Goal: Navigation & Orientation: Find specific page/section

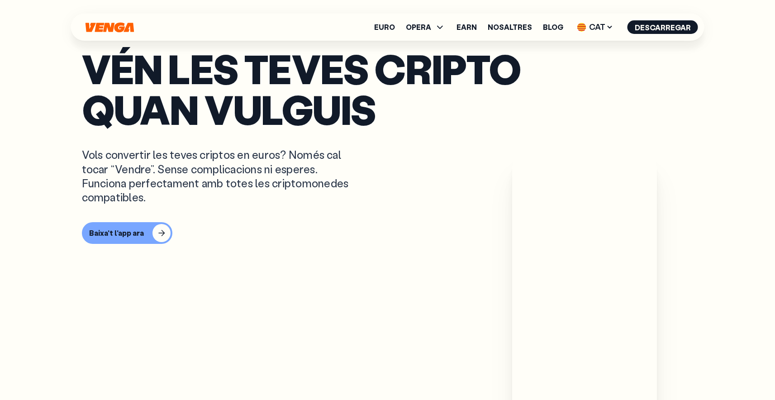
scroll to position [616, 0]
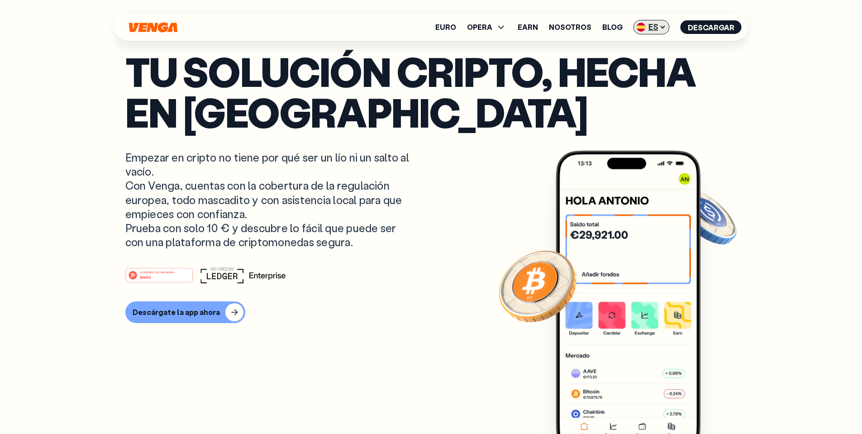
click at [662, 20] on span "ES" at bounding box center [652, 27] width 36 height 14
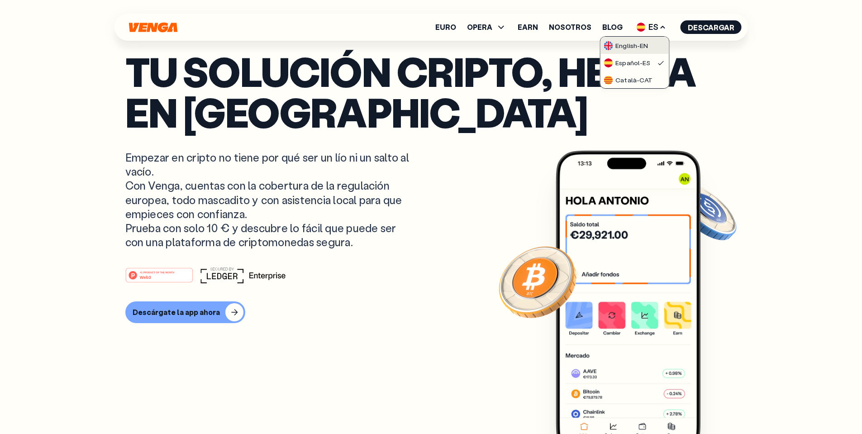
click at [629, 43] on div "English - EN" at bounding box center [626, 45] width 44 height 9
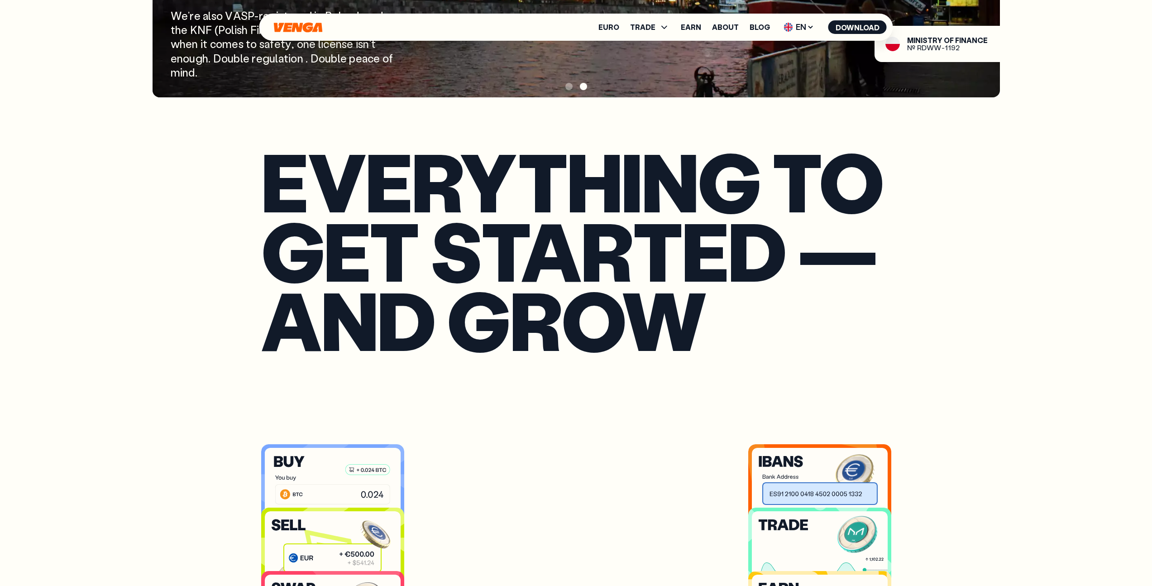
scroll to position [1983, 0]
